Goal: Task Accomplishment & Management: Complete application form

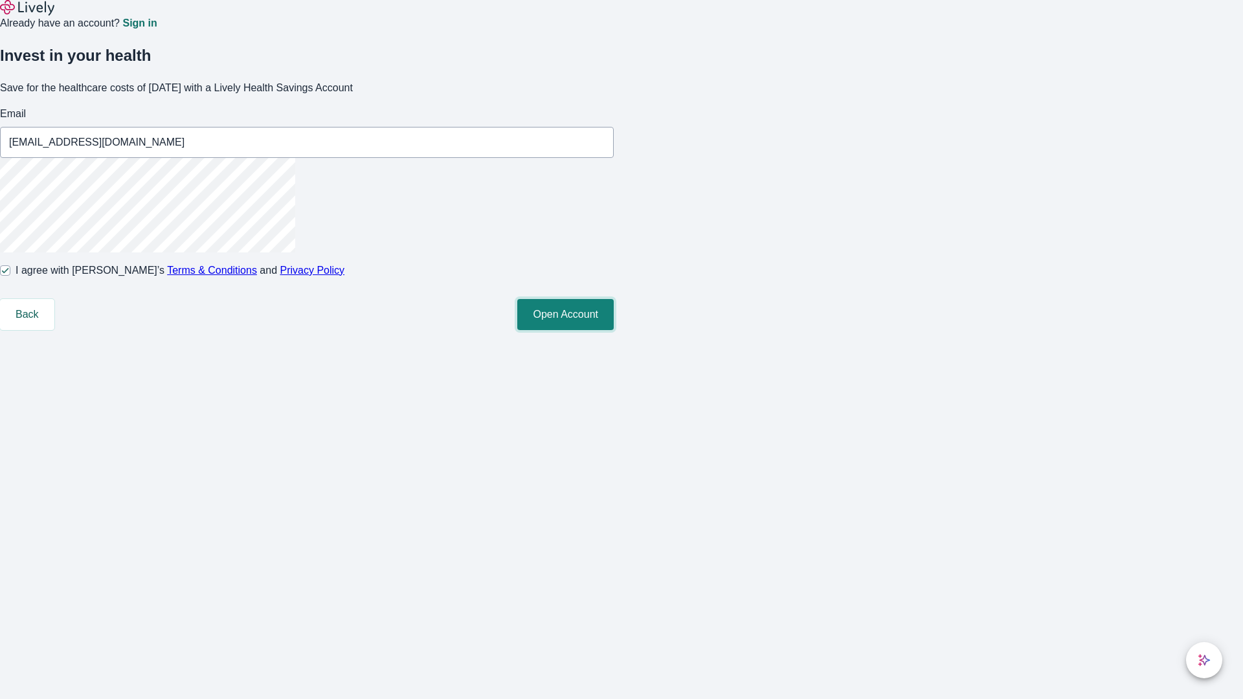
click at [614, 330] on button "Open Account" at bounding box center [565, 314] width 96 height 31
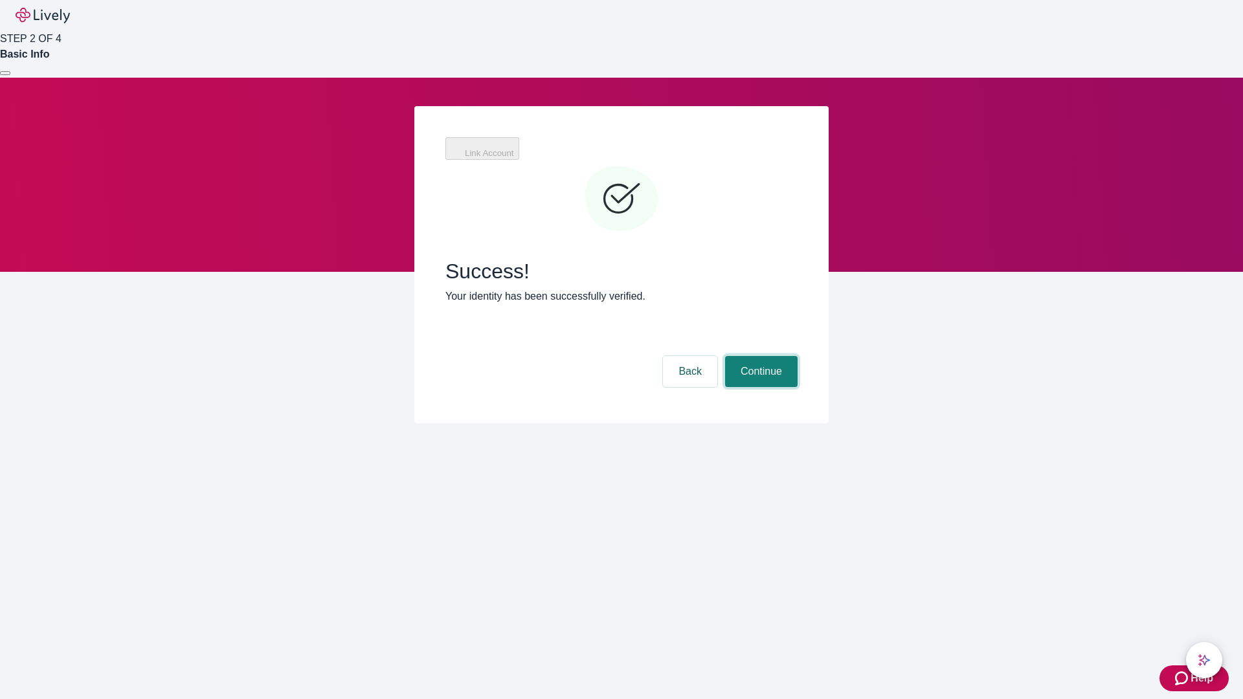
click at [760, 356] on button "Continue" at bounding box center [761, 371] width 73 height 31
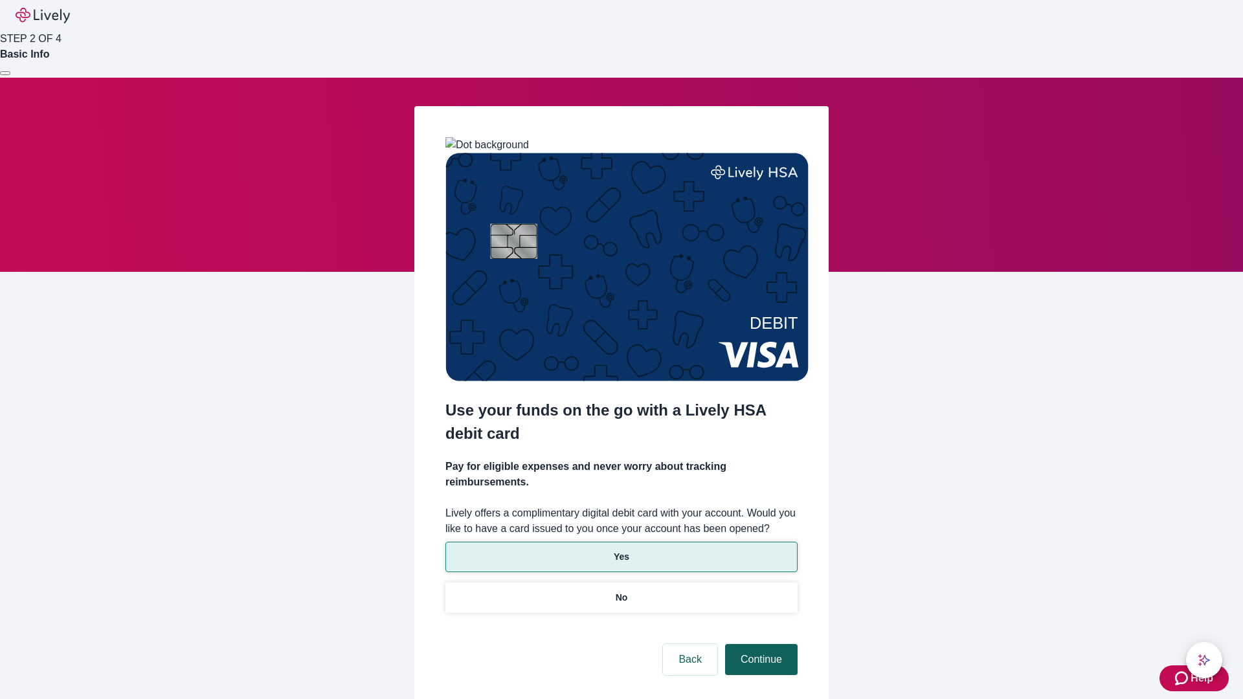
click at [621, 550] on p "Yes" at bounding box center [622, 557] width 16 height 14
click at [760, 644] on button "Continue" at bounding box center [761, 659] width 73 height 31
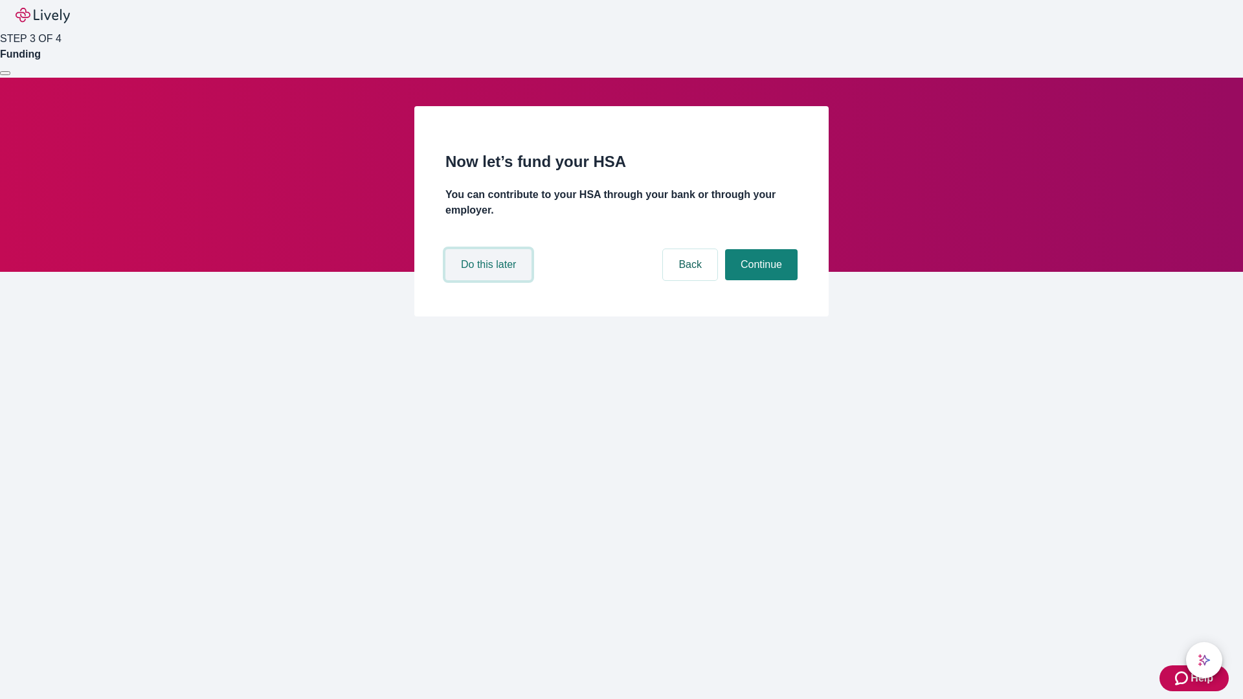
click at [490, 280] on button "Do this later" at bounding box center [489, 264] width 86 height 31
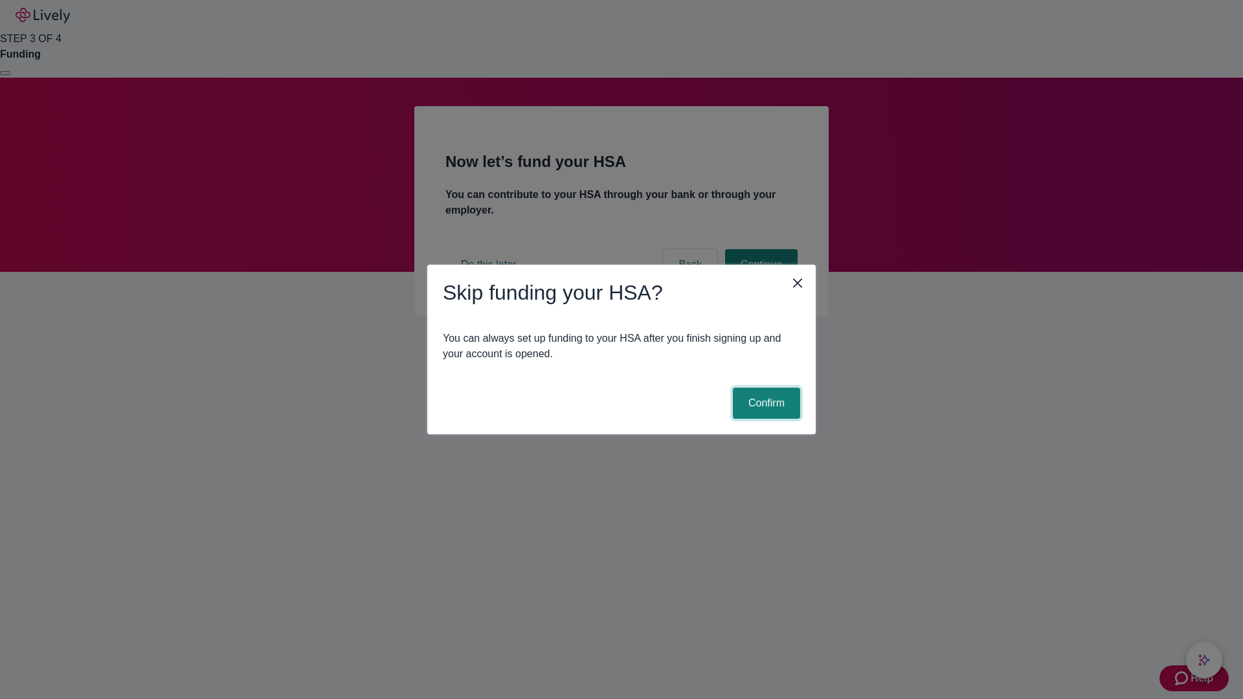
click at [765, 403] on button "Confirm" at bounding box center [766, 403] width 67 height 31
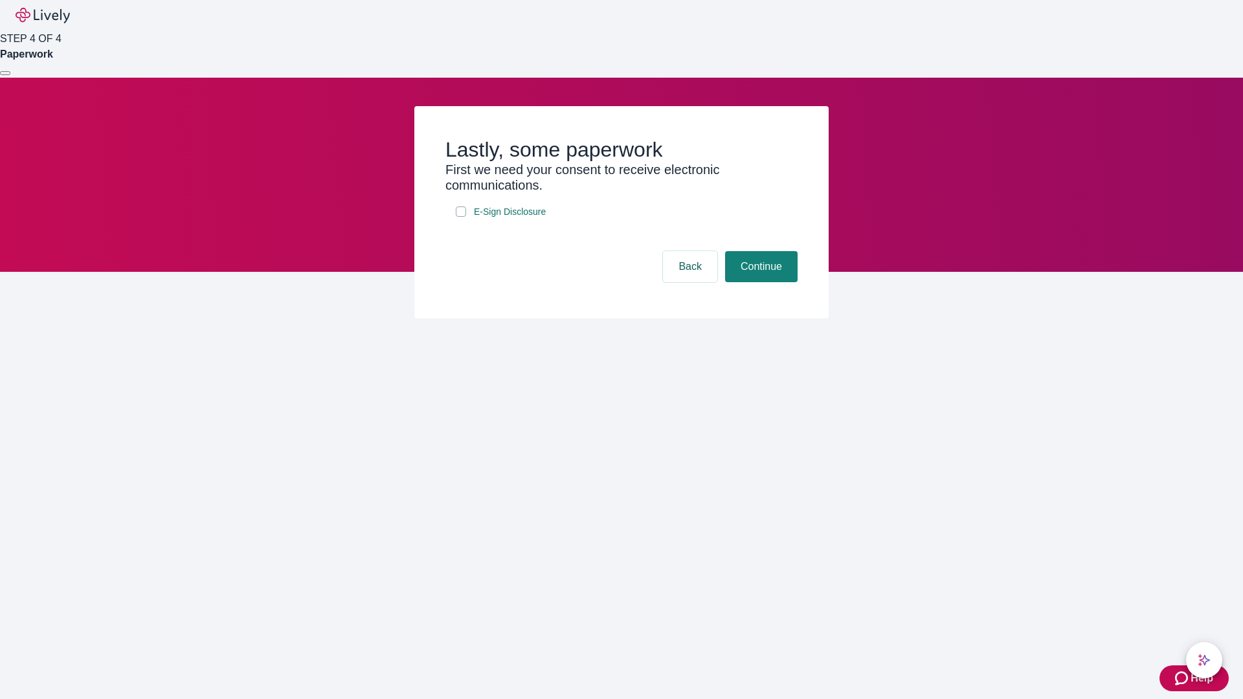
click at [461, 217] on input "E-Sign Disclosure" at bounding box center [461, 212] width 10 height 10
checkbox input "true"
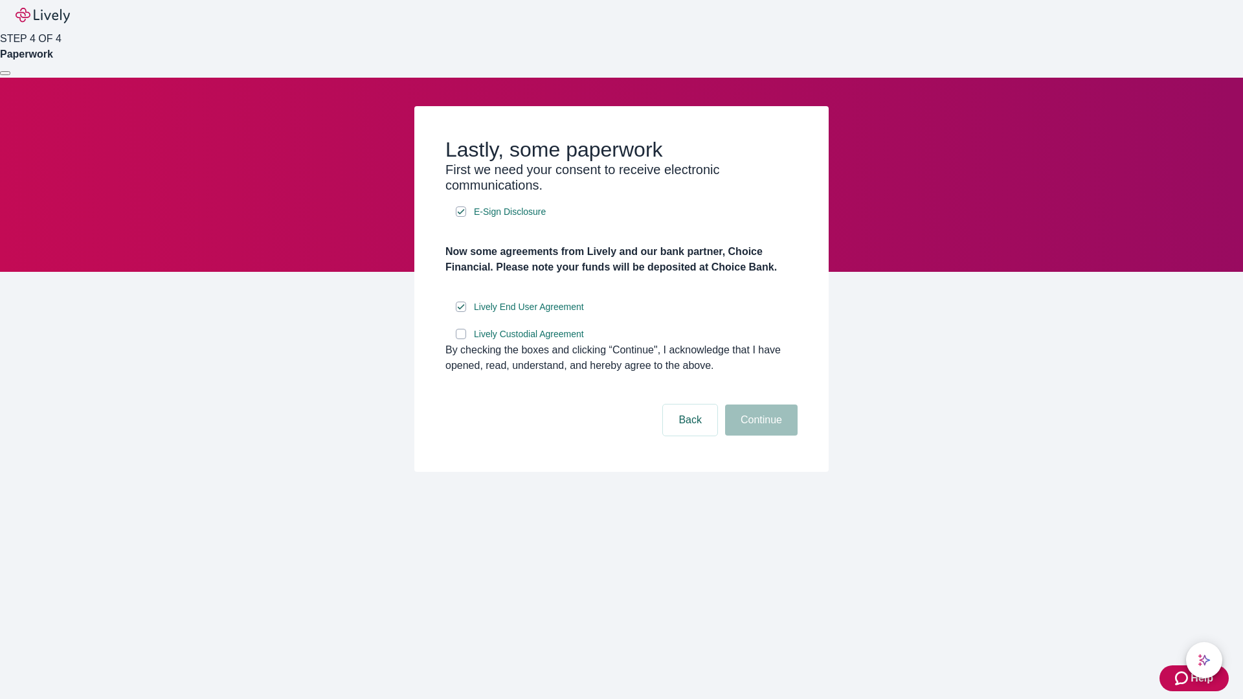
click at [461, 339] on input "Lively Custodial Agreement" at bounding box center [461, 334] width 10 height 10
checkbox input "true"
click at [760, 436] on button "Continue" at bounding box center [761, 420] width 73 height 31
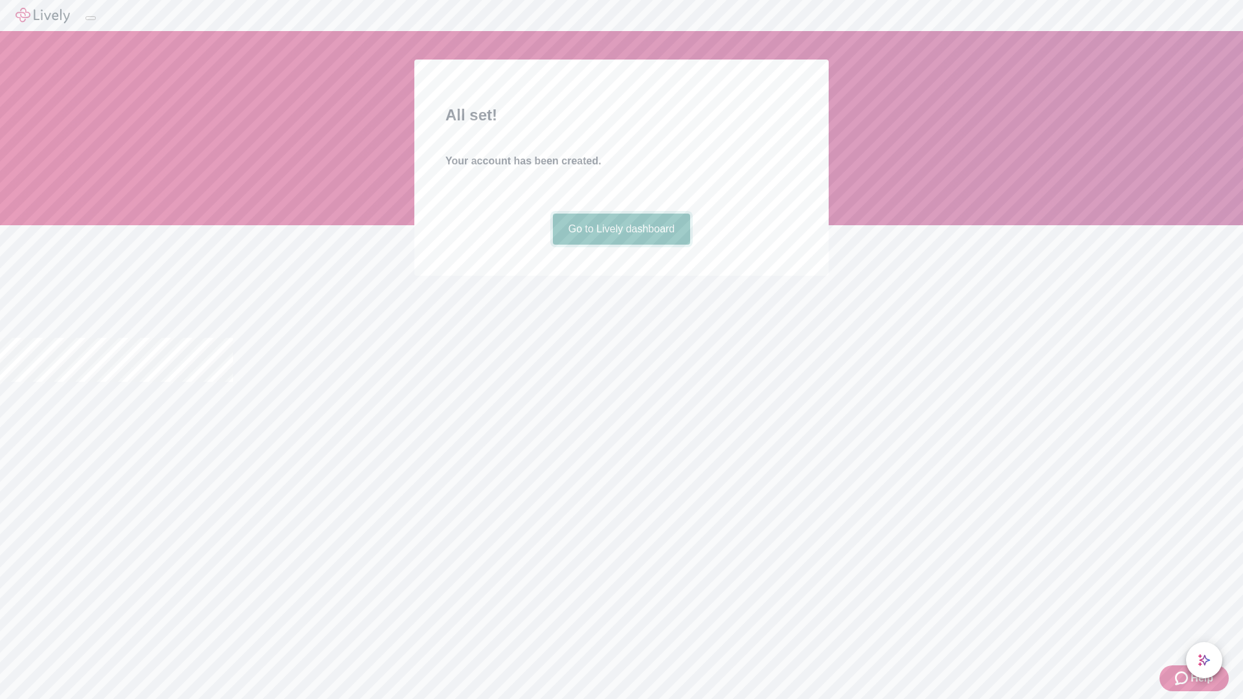
click at [621, 245] on link "Go to Lively dashboard" at bounding box center [622, 229] width 138 height 31
